Goal: Transaction & Acquisition: Purchase product/service

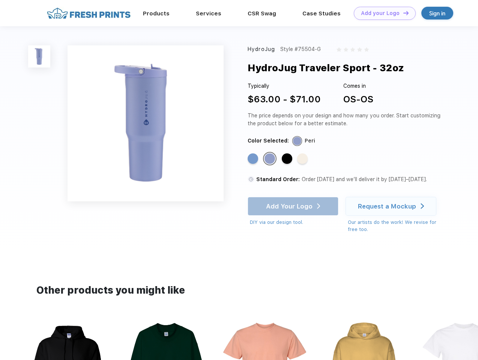
click at [382, 13] on link "Add your Logo Design Tool" at bounding box center [385, 13] width 62 height 13
click at [0, 0] on div "Design Tool" at bounding box center [0, 0] width 0 height 0
click at [402, 13] on link "Add your Logo Design Tool" at bounding box center [385, 13] width 62 height 13
click at [39, 56] on img at bounding box center [39, 56] width 22 height 22
click at [254, 159] on div "Standard Color" at bounding box center [253, 158] width 11 height 11
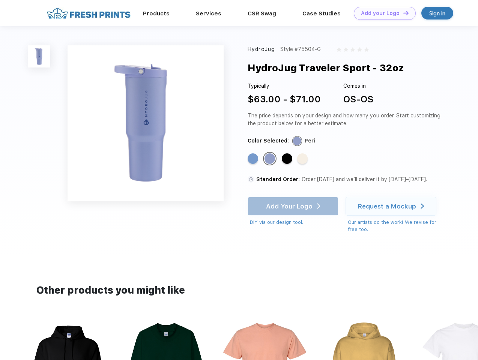
click at [270, 159] on div "Standard Color" at bounding box center [269, 158] width 11 height 11
click at [288, 159] on div "Standard Color" at bounding box center [287, 158] width 11 height 11
click at [303, 159] on div "Standard Color" at bounding box center [302, 158] width 11 height 11
click at [294, 206] on div "Add Your Logo DIY via our design tool. Ah shoot! This product isn't up in our d…" at bounding box center [293, 211] width 91 height 29
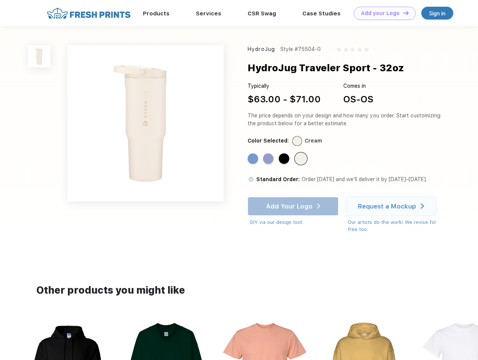
click at [392, 206] on div "Request a Mockup" at bounding box center [387, 207] width 58 height 8
